Goal: Task Accomplishment & Management: Use online tool/utility

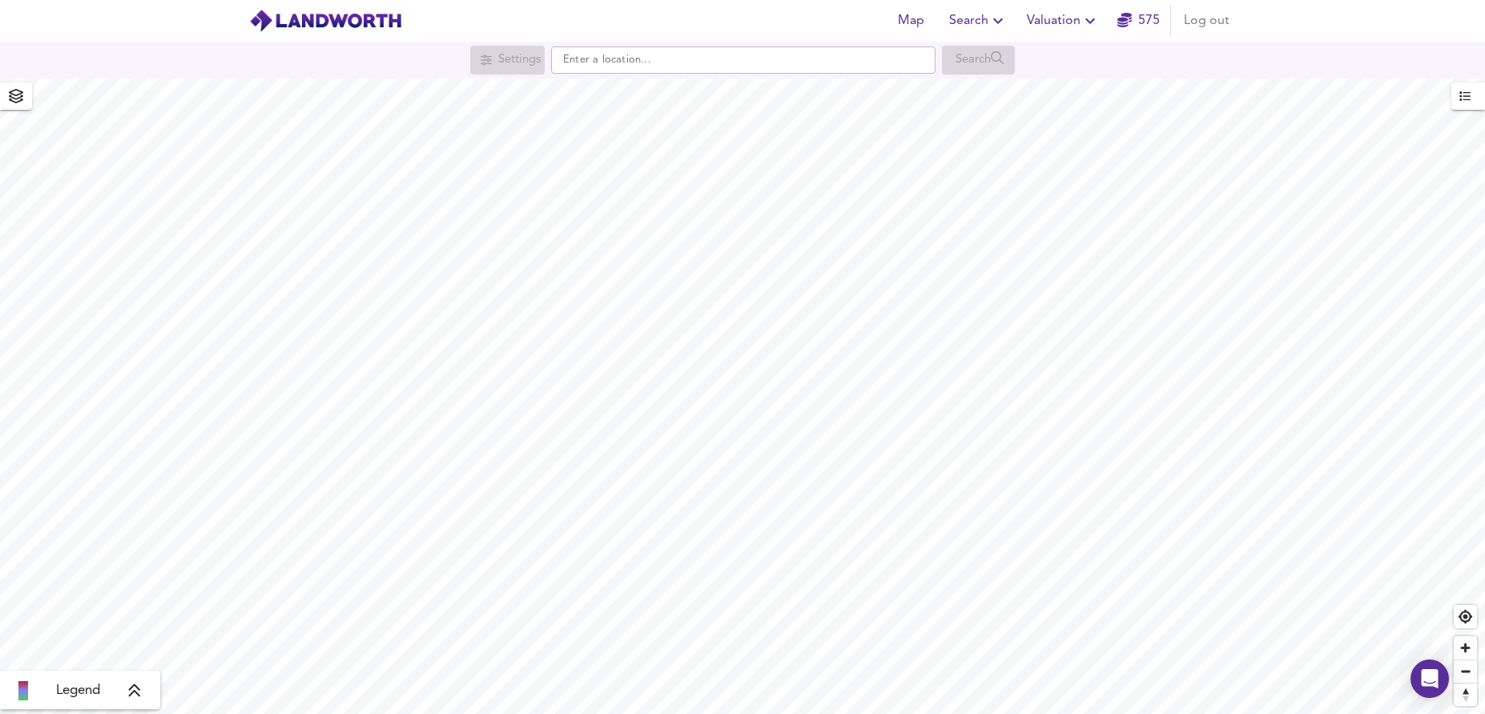
click at [1075, 21] on span "Valuation" at bounding box center [1063, 21] width 73 height 22
click at [1072, 57] on li "New Valuation Report" at bounding box center [1062, 57] width 191 height 29
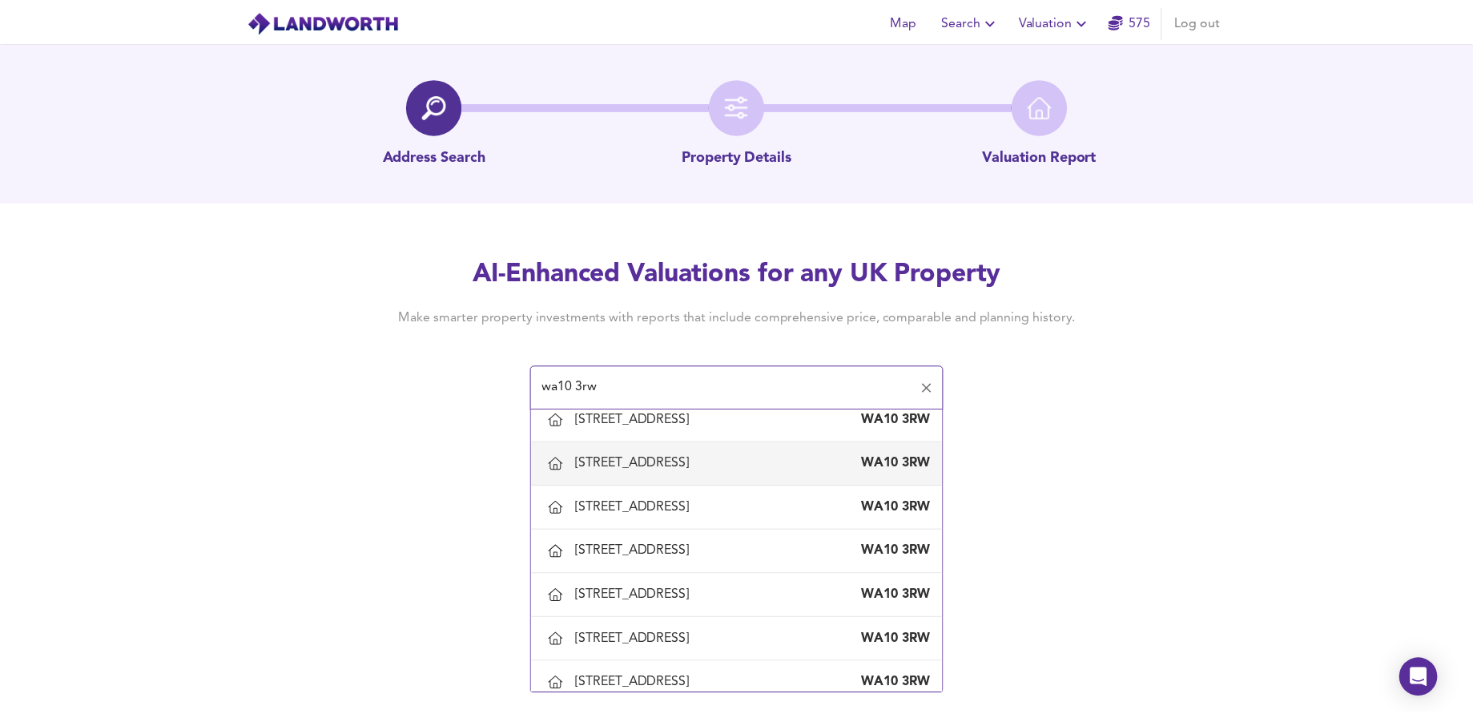
scroll to position [240, 0]
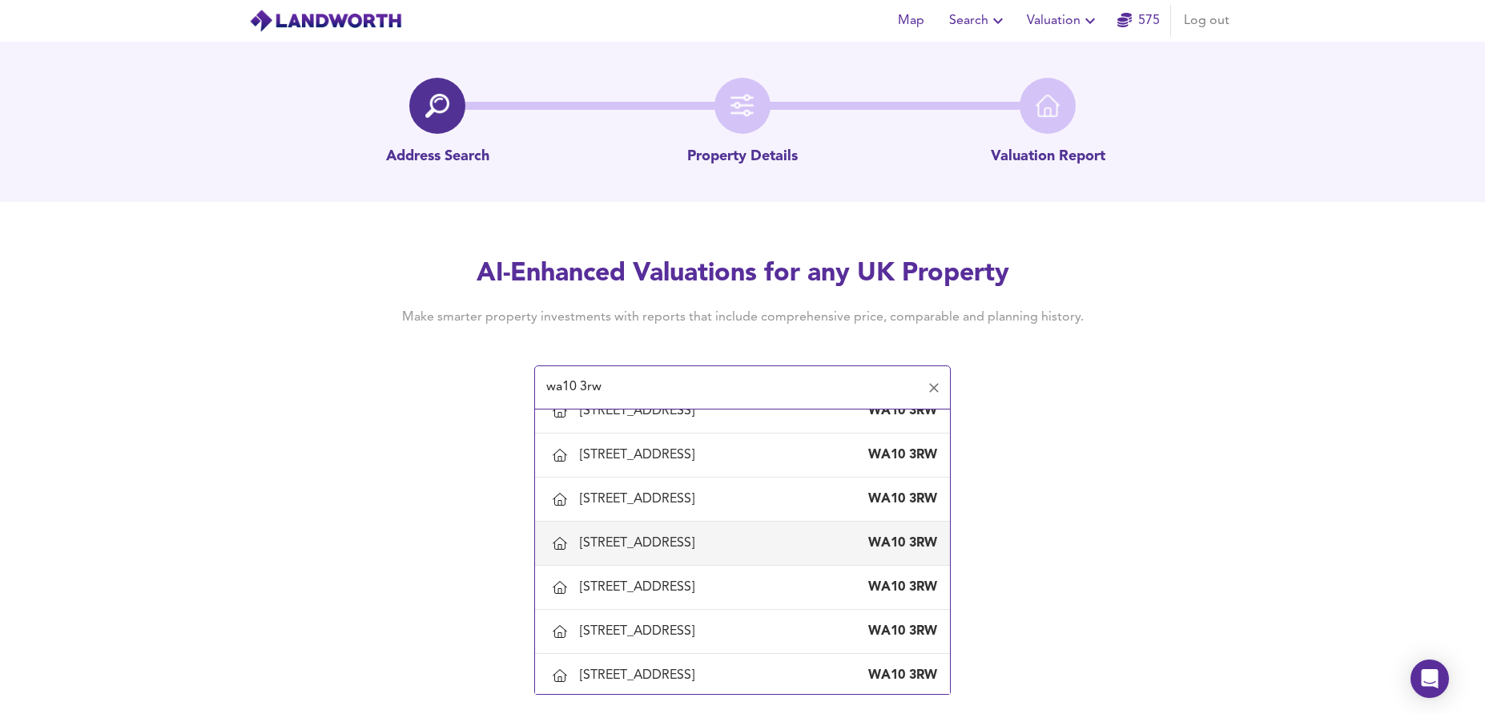
click at [656, 546] on div "[STREET_ADDRESS]" at bounding box center [640, 543] width 121 height 18
type input "[STREET_ADDRESS]"
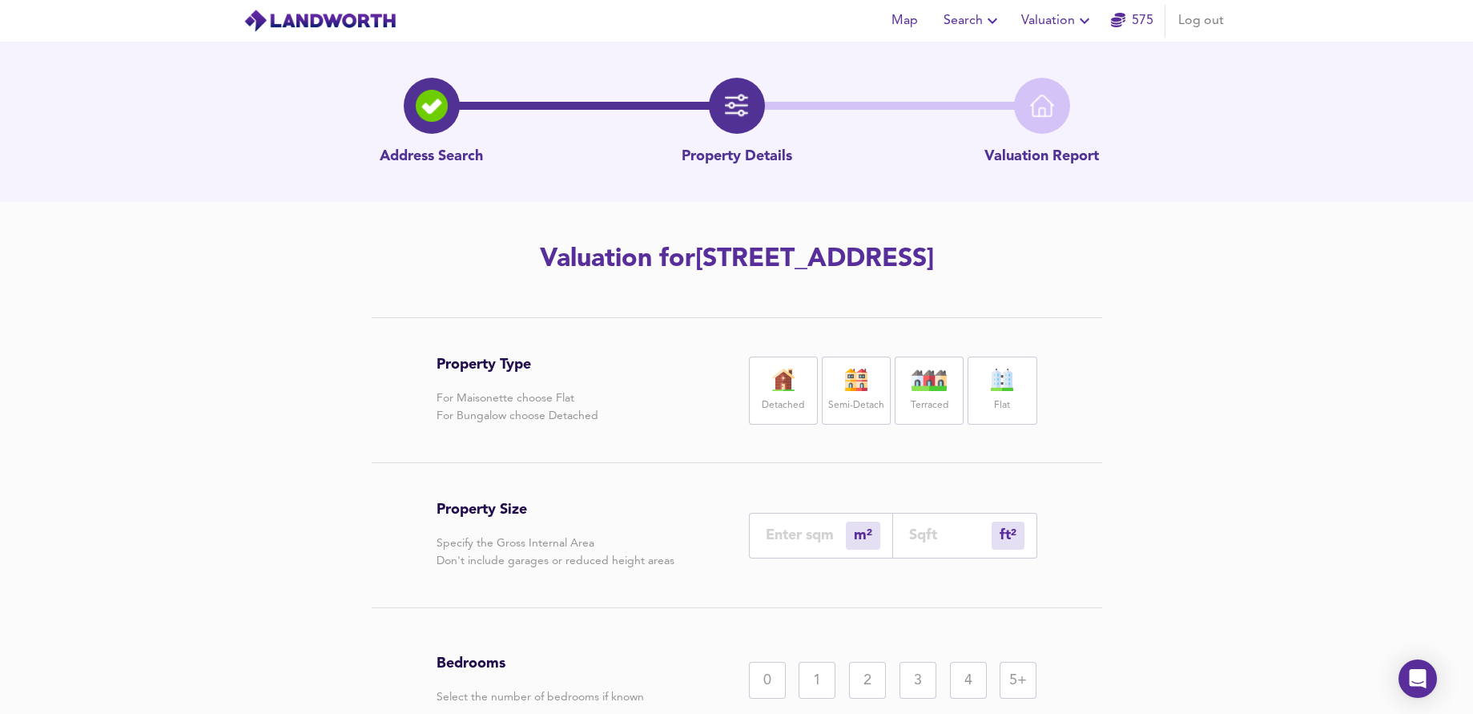
click at [863, 392] on div "Semi-Detach" at bounding box center [856, 390] width 69 height 68
click at [812, 527] on input "number" at bounding box center [806, 534] width 80 height 17
type input "6"
type input "65"
type input "67"
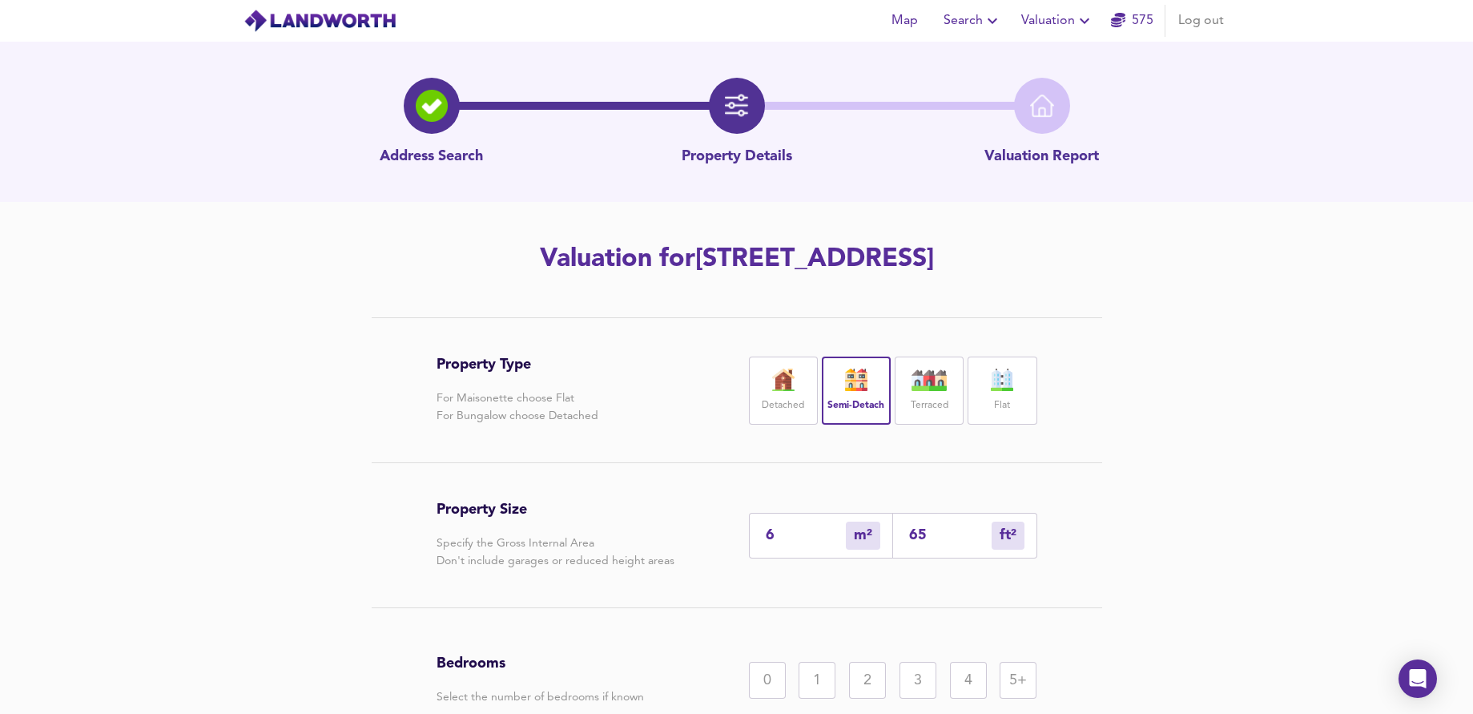
type input "721"
type input "67"
click at [913, 682] on div "3" at bounding box center [917, 680] width 37 height 37
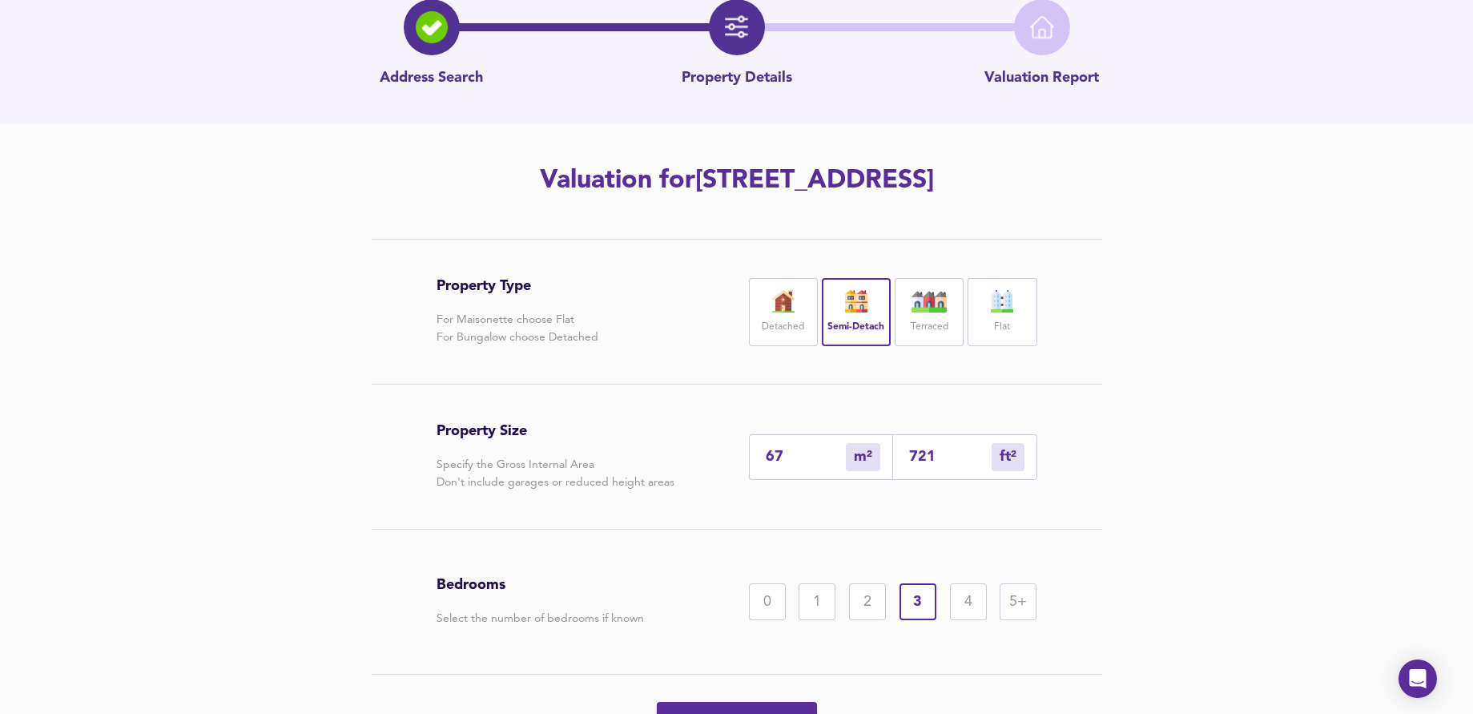
scroll to position [168, 0]
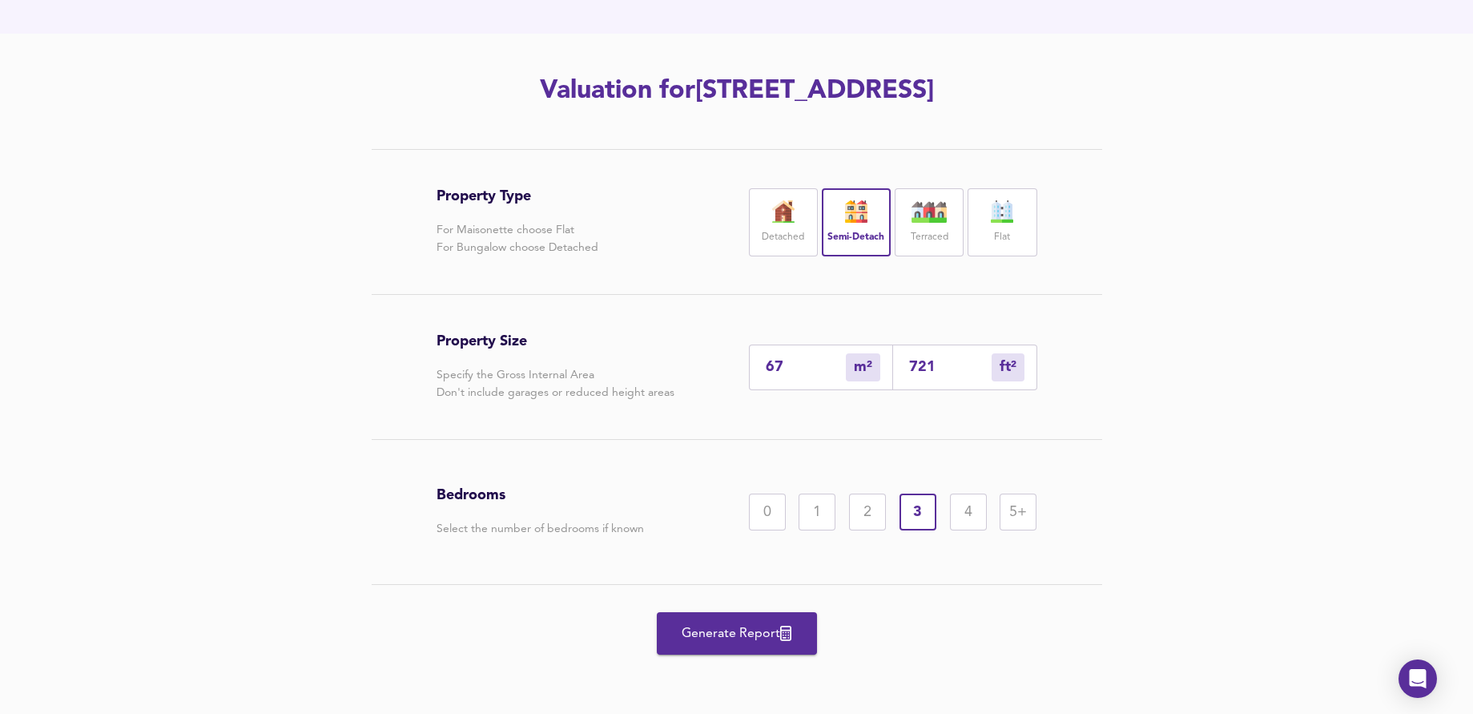
click at [706, 630] on span "Generate Report" at bounding box center [737, 633] width 128 height 22
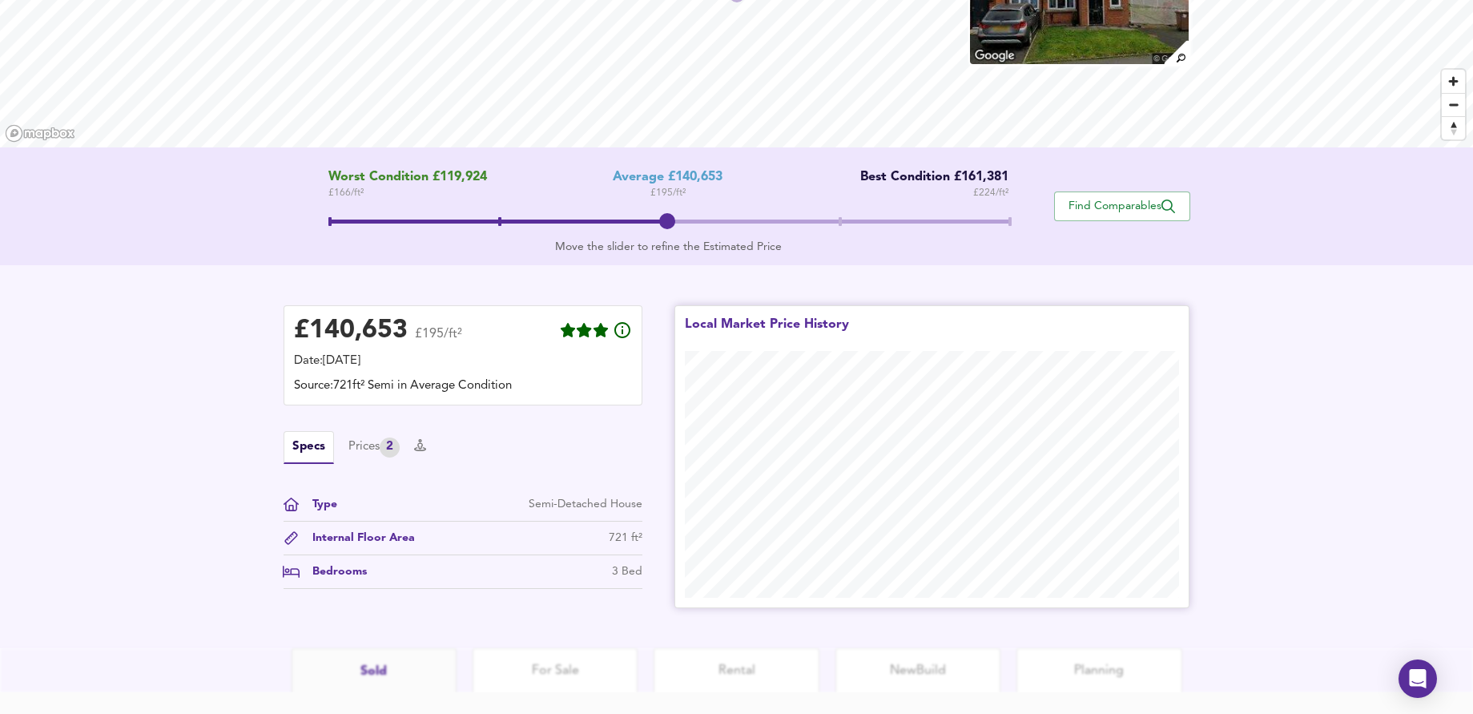
scroll to position [291, 0]
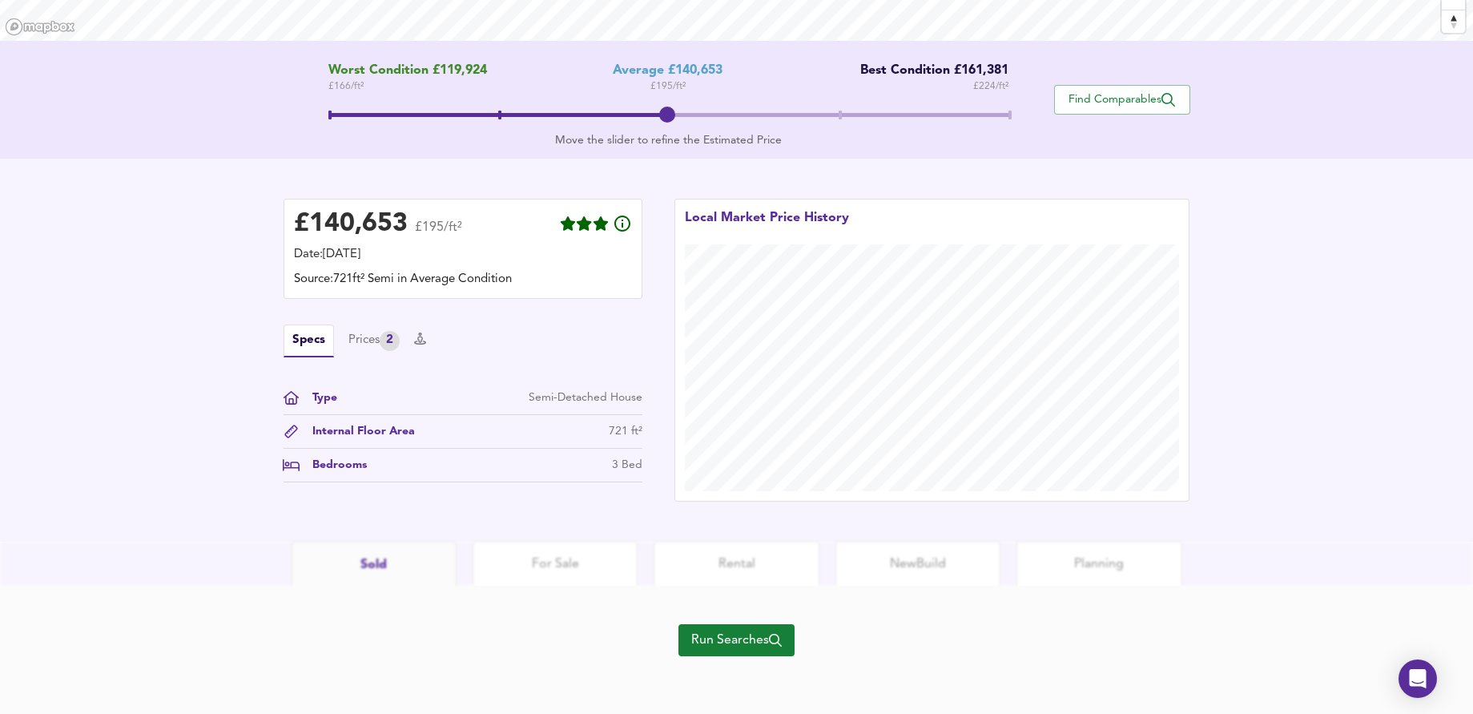
click at [748, 633] on span "Run Searches" at bounding box center [736, 640] width 90 height 22
